Goal: Task Accomplishment & Management: Manage account settings

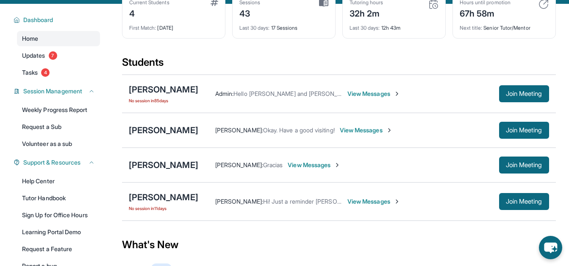
scroll to position [61, 0]
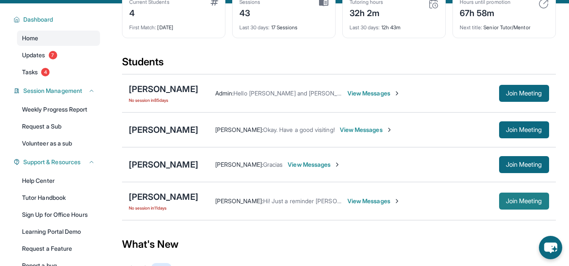
click at [525, 203] on span "Join Meeting" at bounding box center [524, 200] width 36 height 5
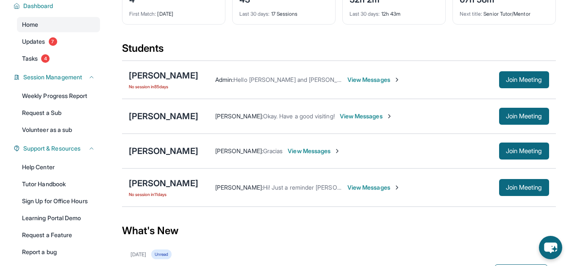
scroll to position [0, 0]
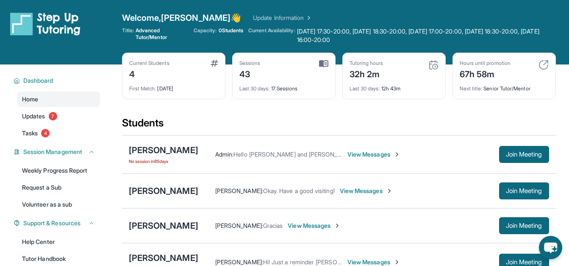
click at [254, 14] on link "Update Information" at bounding box center [282, 18] width 59 height 8
click at [254, 17] on link "Update Information" at bounding box center [282, 18] width 59 height 8
click at [303, 28] on span "[DATE] 17:30-20:00, [DATE] 18:30-20:00, [DATE] 17:00-20:00, [DATE] 18:30-20:00,…" at bounding box center [426, 35] width 259 height 17
click at [301, 38] on span "Monday 17:30-20:00, Tuesday 18:30-20:00, Wednesday 17:00-20:00, Thursday 18:30-…" at bounding box center [426, 35] width 259 height 17
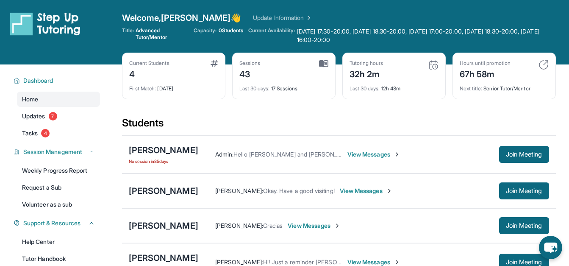
click at [262, 27] on div "Welcome, Karen 👋 Update Information Title: Advanced Tutor/Mentor Capacity: 0 St…" at bounding box center [339, 32] width 434 height 41
click at [228, 28] on span "0 Students" at bounding box center [231, 30] width 25 height 7
click at [153, 31] on span "Advanced Tutor/Mentor" at bounding box center [162, 34] width 53 height 14
click at [66, 84] on button "Dashboard" at bounding box center [57, 80] width 75 height 8
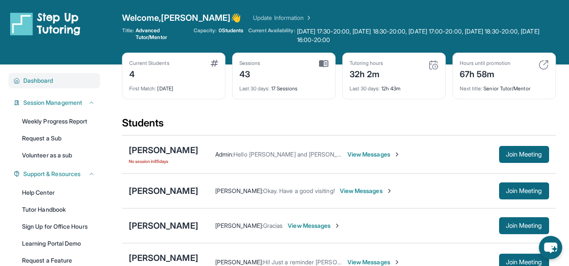
click at [66, 84] on button "Dashboard" at bounding box center [57, 80] width 75 height 8
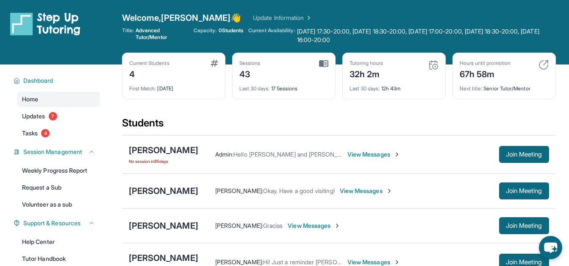
click at [253, 17] on link "Update Information" at bounding box center [282, 18] width 59 height 8
click at [304, 17] on img at bounding box center [308, 18] width 8 height 8
click at [155, 18] on span "Welcome, Karen 👋" at bounding box center [182, 18] width 120 height 12
click at [167, 57] on div "Current Students 4 First Match : 4 months ago" at bounding box center [173, 76] width 103 height 47
click at [213, 62] on img at bounding box center [215, 63] width 8 height 7
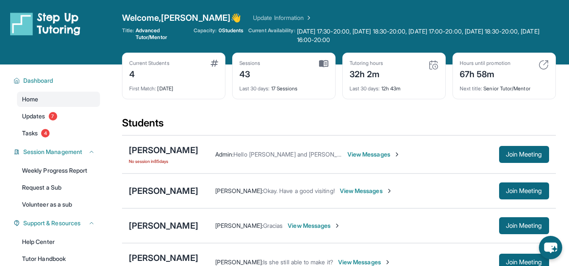
click at [257, 18] on link "Update Information" at bounding box center [282, 18] width 59 height 8
click at [219, 29] on span "0 Students" at bounding box center [231, 30] width 25 height 7
click at [253, 17] on link "Update Information" at bounding box center [282, 18] width 59 height 8
click at [253, 16] on link "Update Information" at bounding box center [282, 18] width 59 height 8
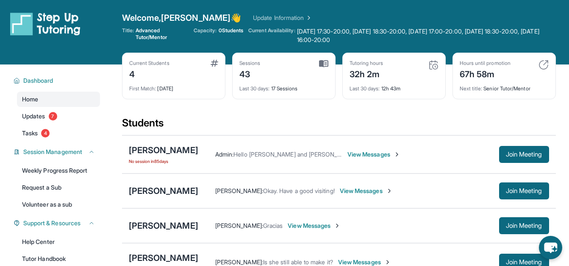
click at [411, 113] on div "Current Students 4 First Match : [DATE] Sessions 43 Last 30 days : 17 Sessions …" at bounding box center [339, 85] width 434 height 64
click at [250, 123] on div "Students" at bounding box center [339, 125] width 434 height 19
